Goal: Transaction & Acquisition: Obtain resource

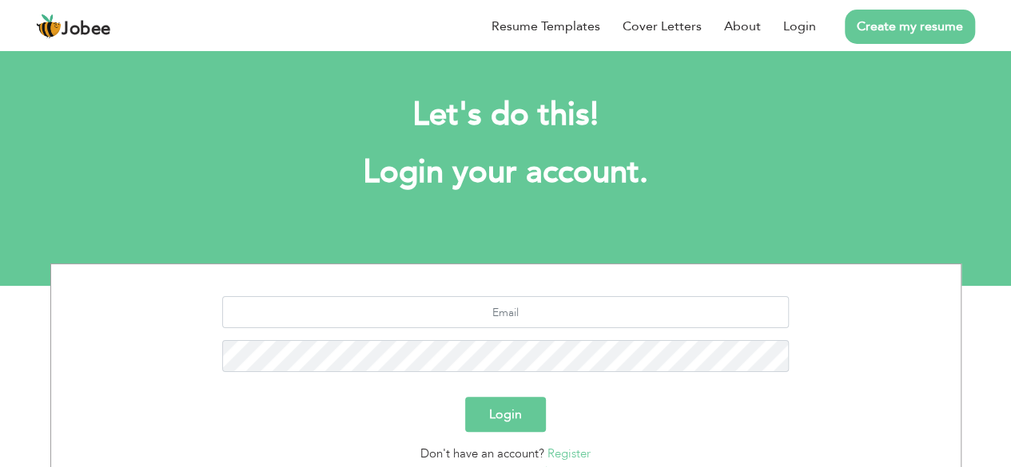
click at [559, 453] on link "Register" at bounding box center [568, 454] width 43 height 16
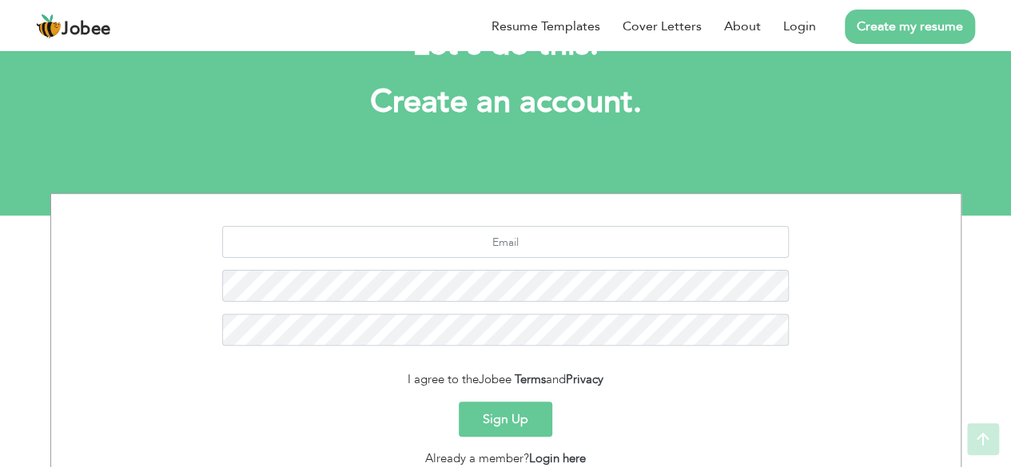
scroll to position [72, 0]
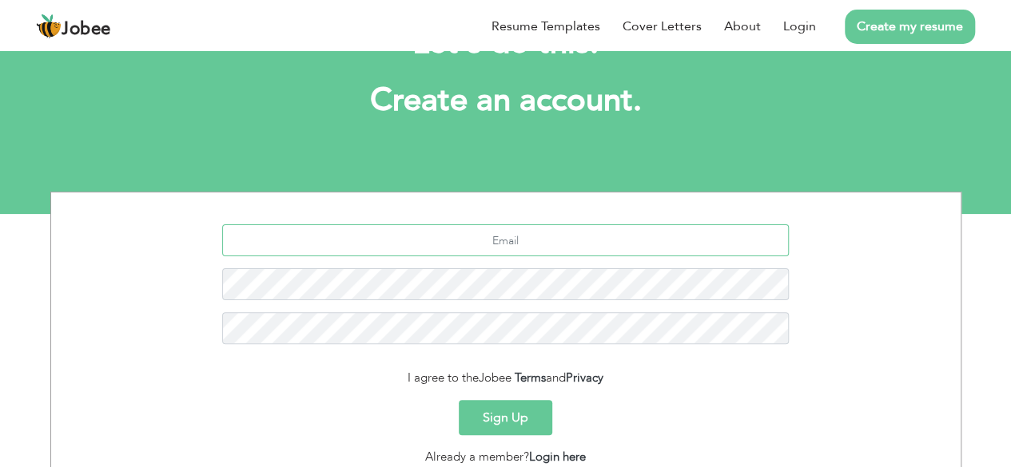
click at [439, 233] on input "text" at bounding box center [505, 241] width 567 height 32
type input "ta"
click at [545, 30] on link "Resume Templates" at bounding box center [545, 26] width 109 height 19
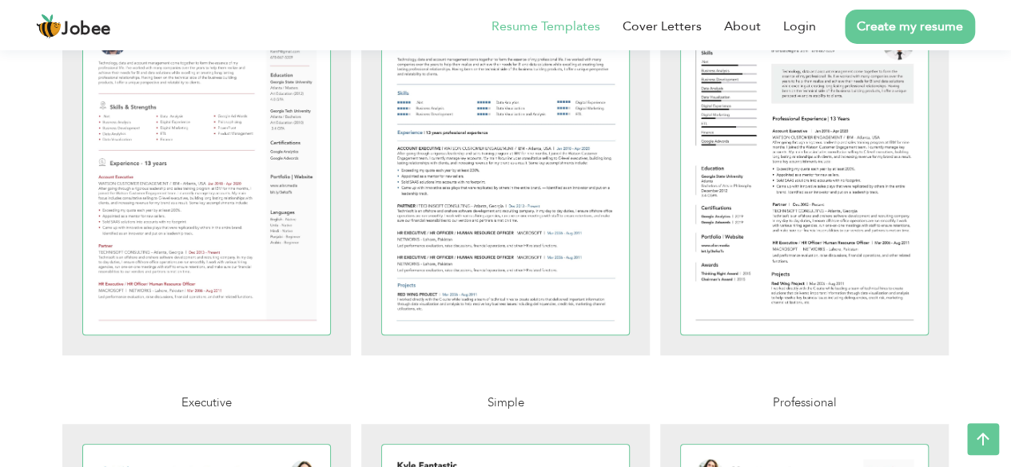
scroll to position [482, 0]
